Goal: Communication & Community: Share content

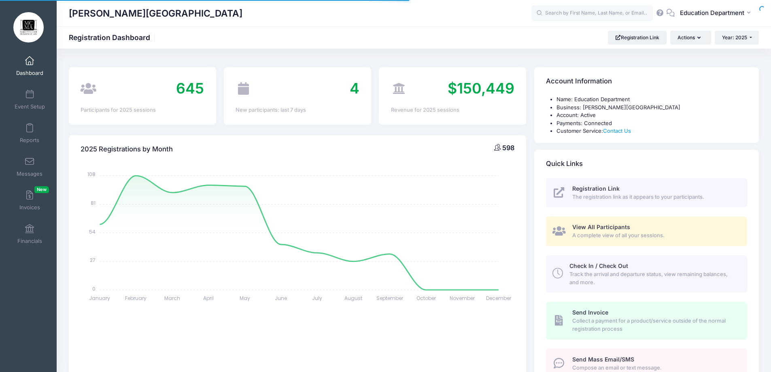
select select
click at [30, 165] on span at bounding box center [30, 162] width 0 height 9
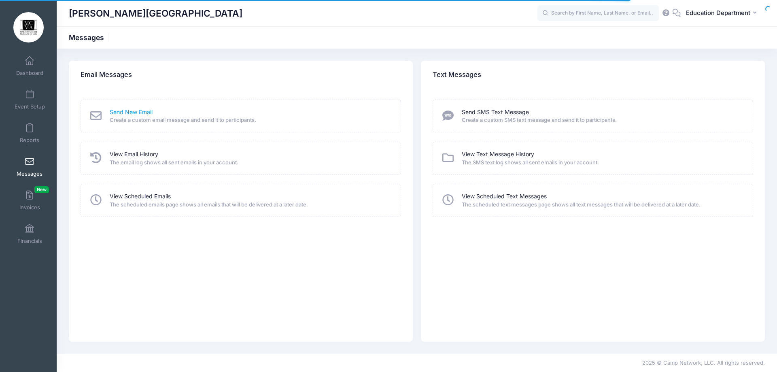
click at [128, 115] on link "Send New Email" at bounding box center [131, 112] width 43 height 9
